Goal: Information Seeking & Learning: Learn about a topic

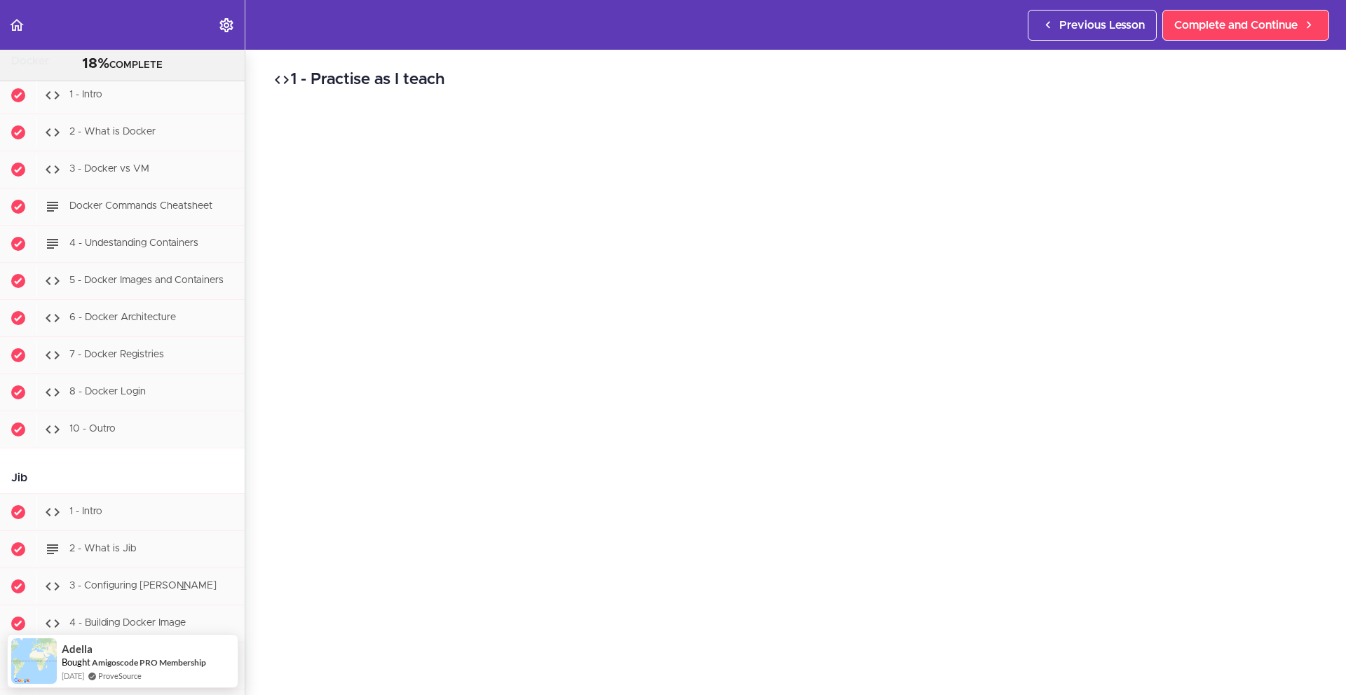
scroll to position [9421, 0]
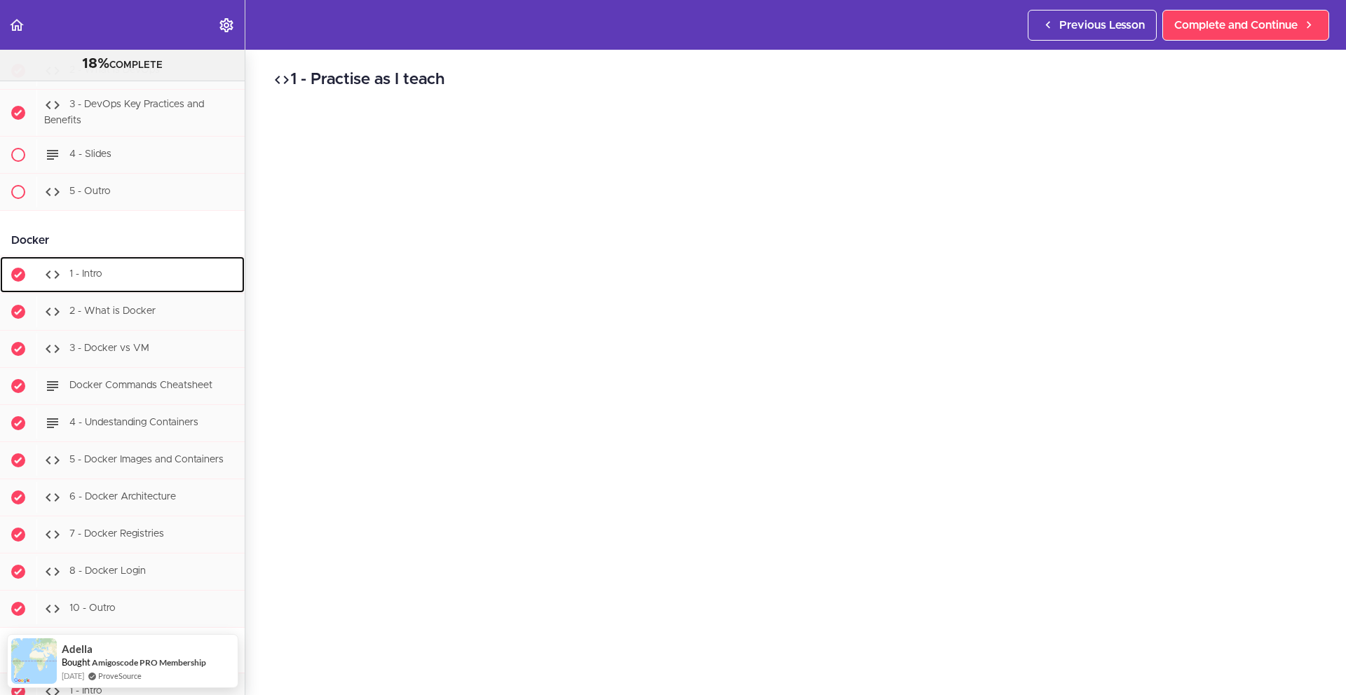
click at [125, 290] on div "1 - Intro" at bounding box center [140, 274] width 208 height 31
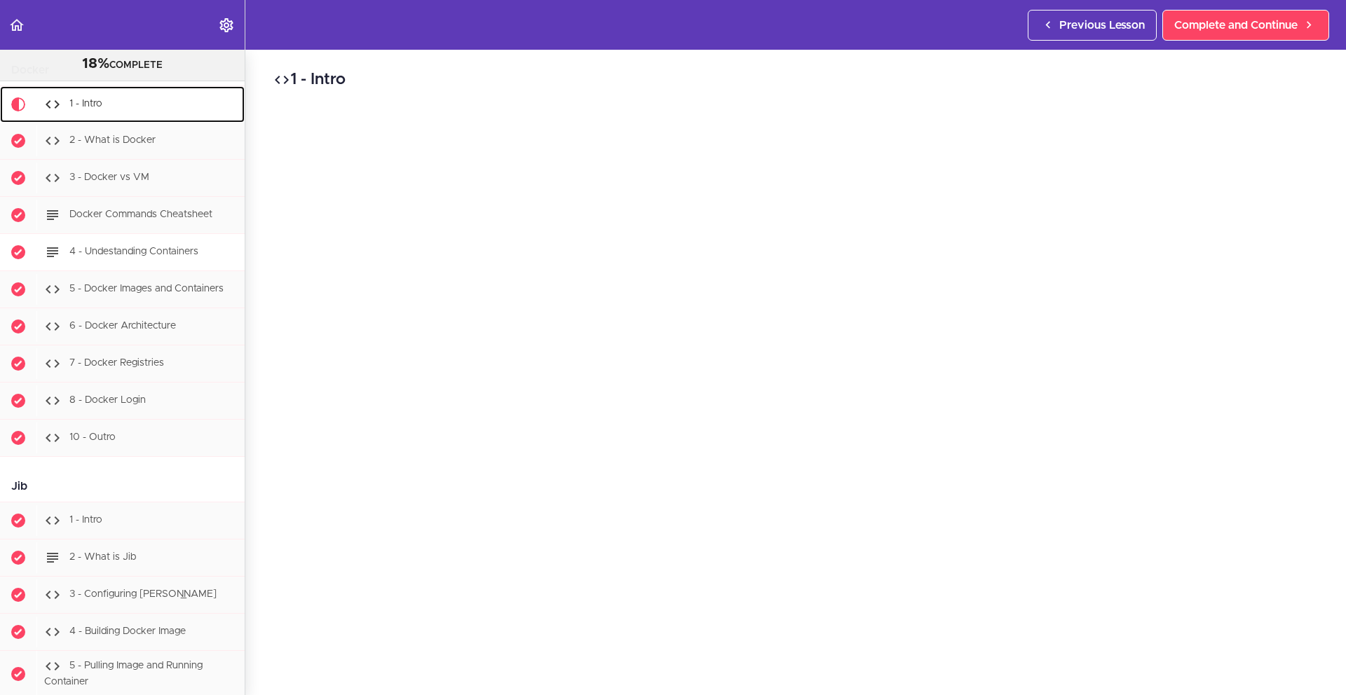
scroll to position [9595, 0]
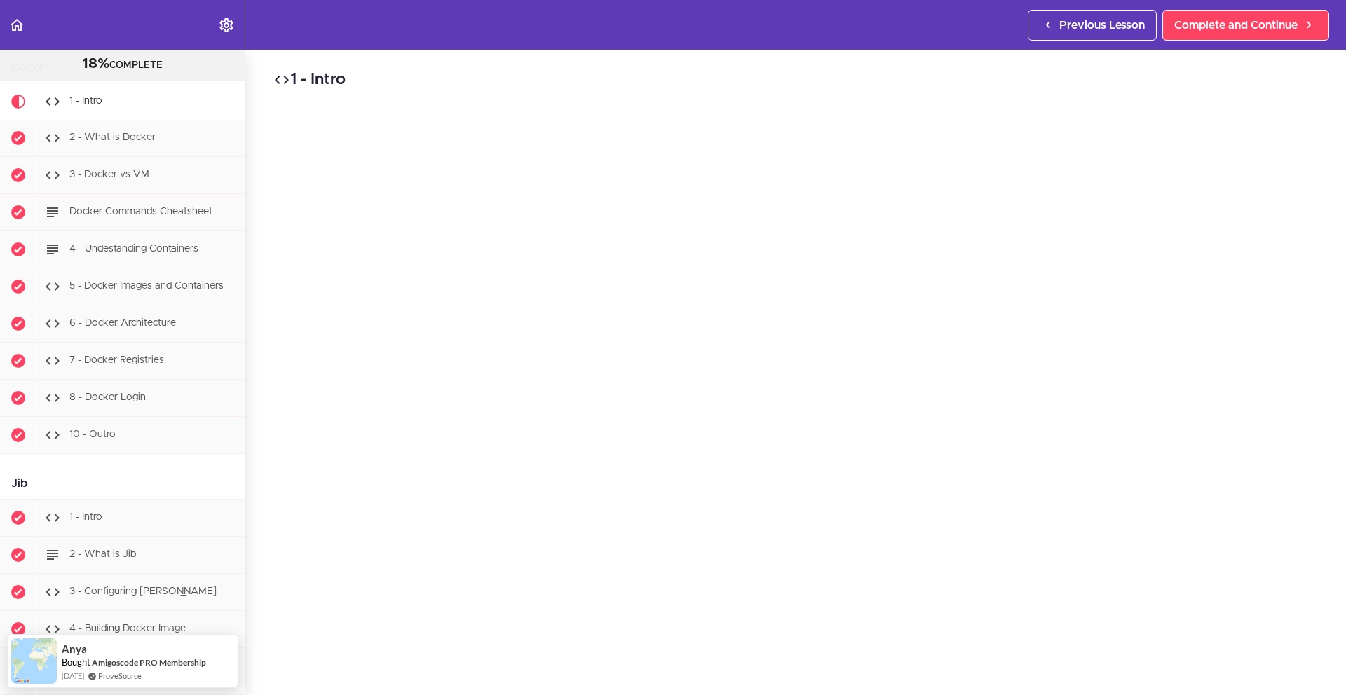
click at [1058, 85] on h2 "1 - Intro" at bounding box center [795, 80] width 1044 height 24
click at [1004, 71] on h2 "1 - Intro" at bounding box center [795, 80] width 1044 height 24
click at [1012, 65] on div "1 - Intro Complete and Continue 1 - Follow us on LinkedIn 2 - Subscribe to our …" at bounding box center [795, 373] width 1100 height 646
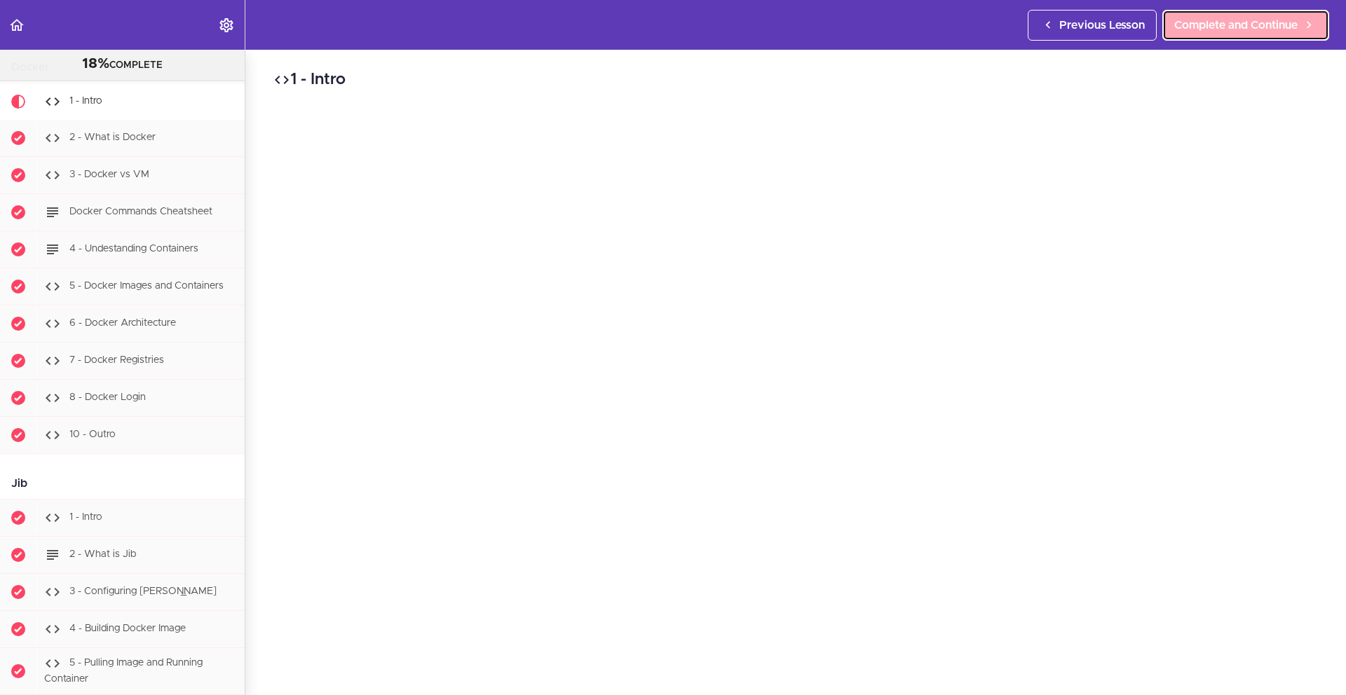
click at [1222, 30] on span "Complete and Continue" at bounding box center [1235, 25] width 123 height 17
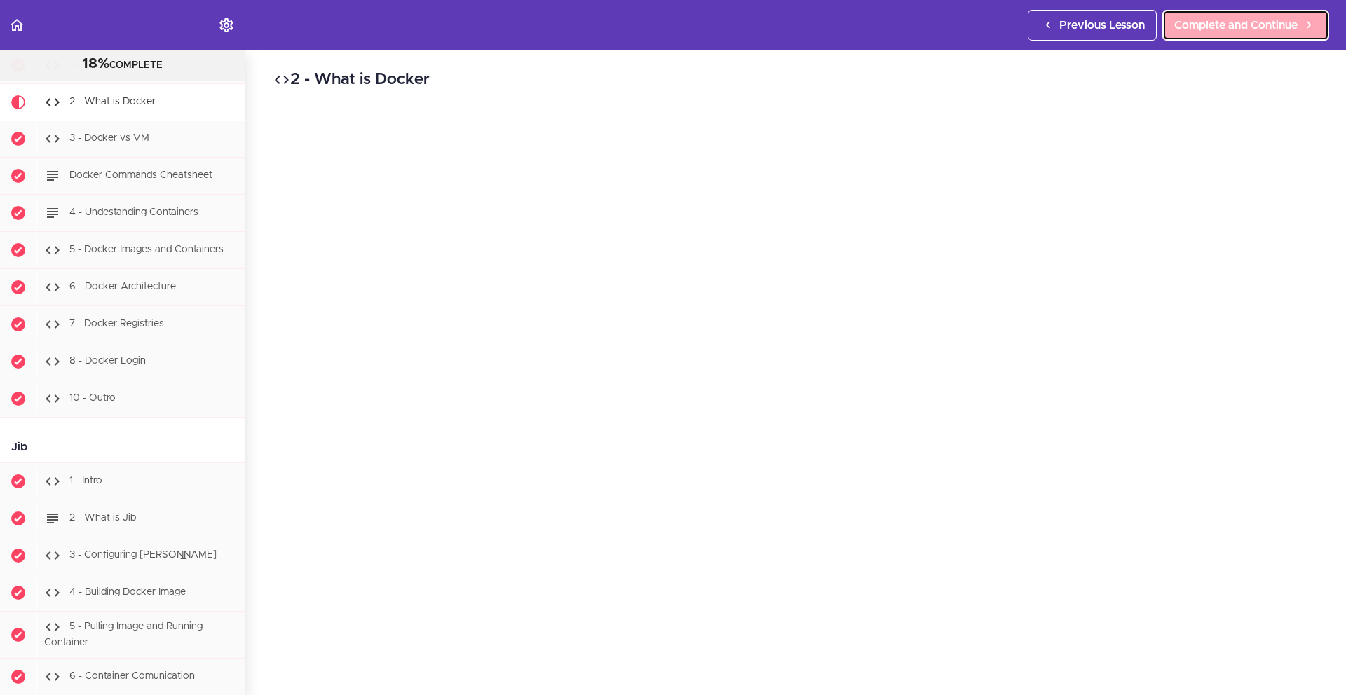
scroll to position [9632, 0]
